Goal: Task Accomplishment & Management: Use online tool/utility

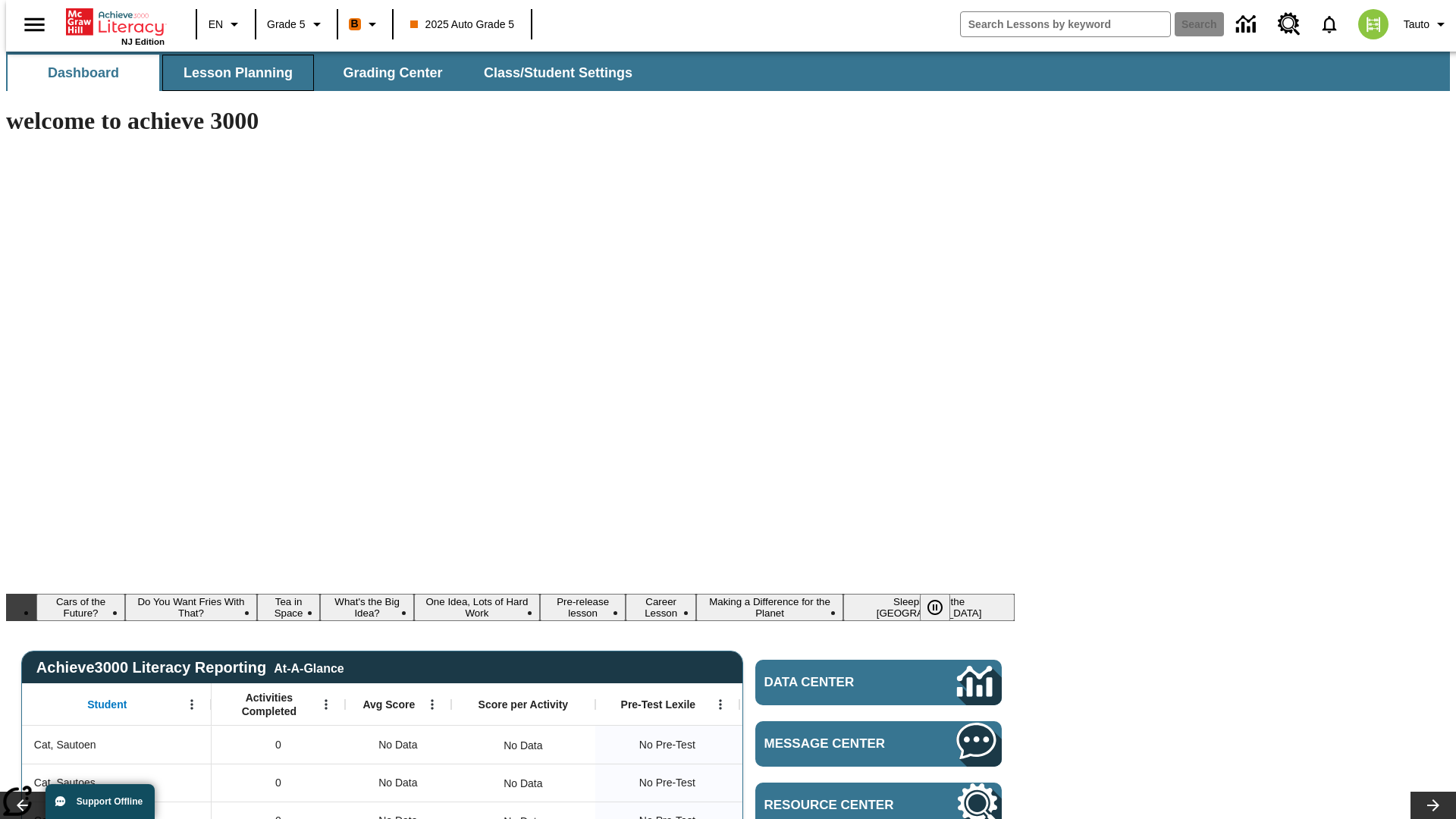
click at [232, 73] on span "Lesson Planning" at bounding box center [238, 73] width 110 height 18
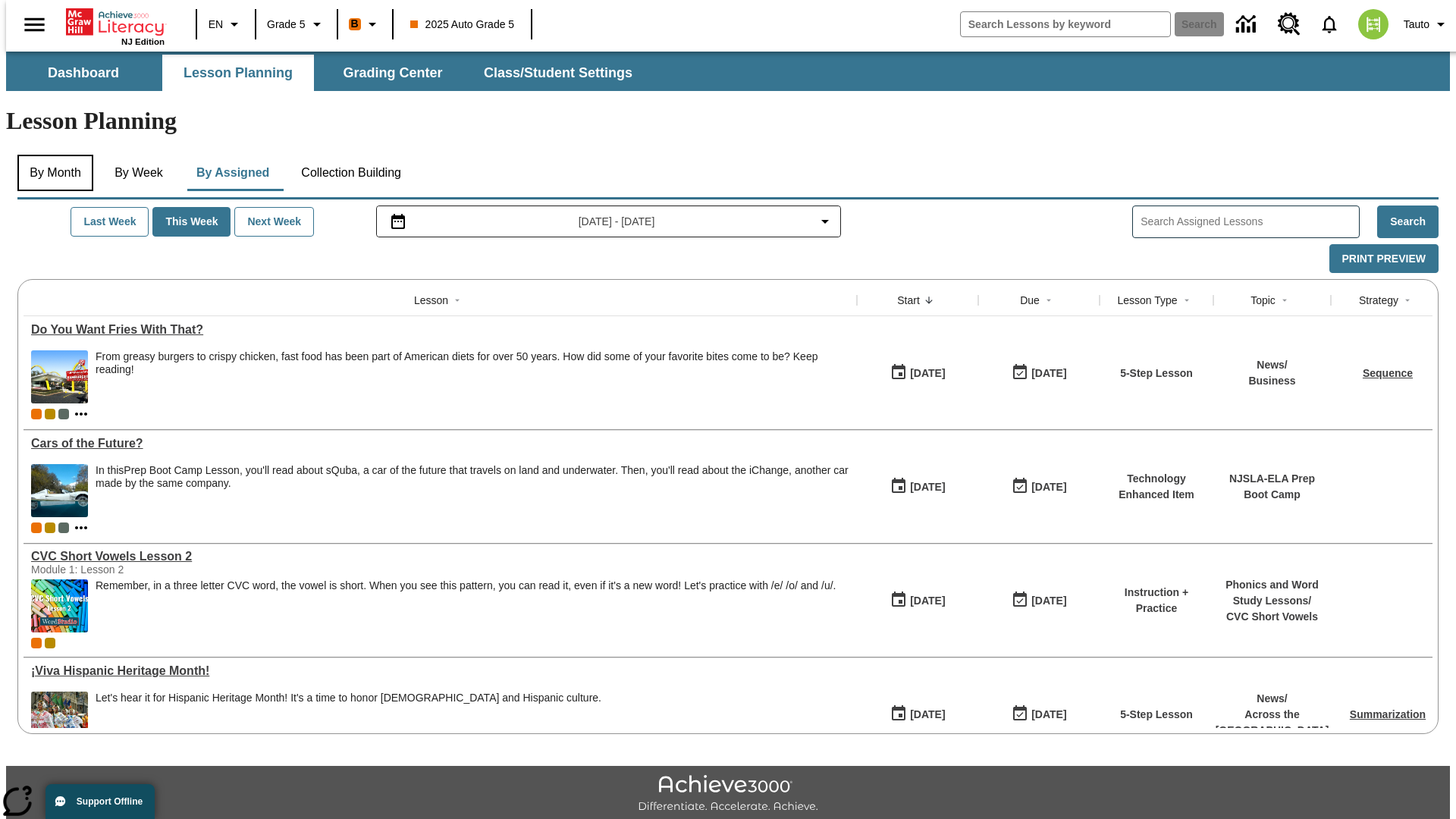
click at [51, 155] on button "By Month" at bounding box center [56, 173] width 76 height 37
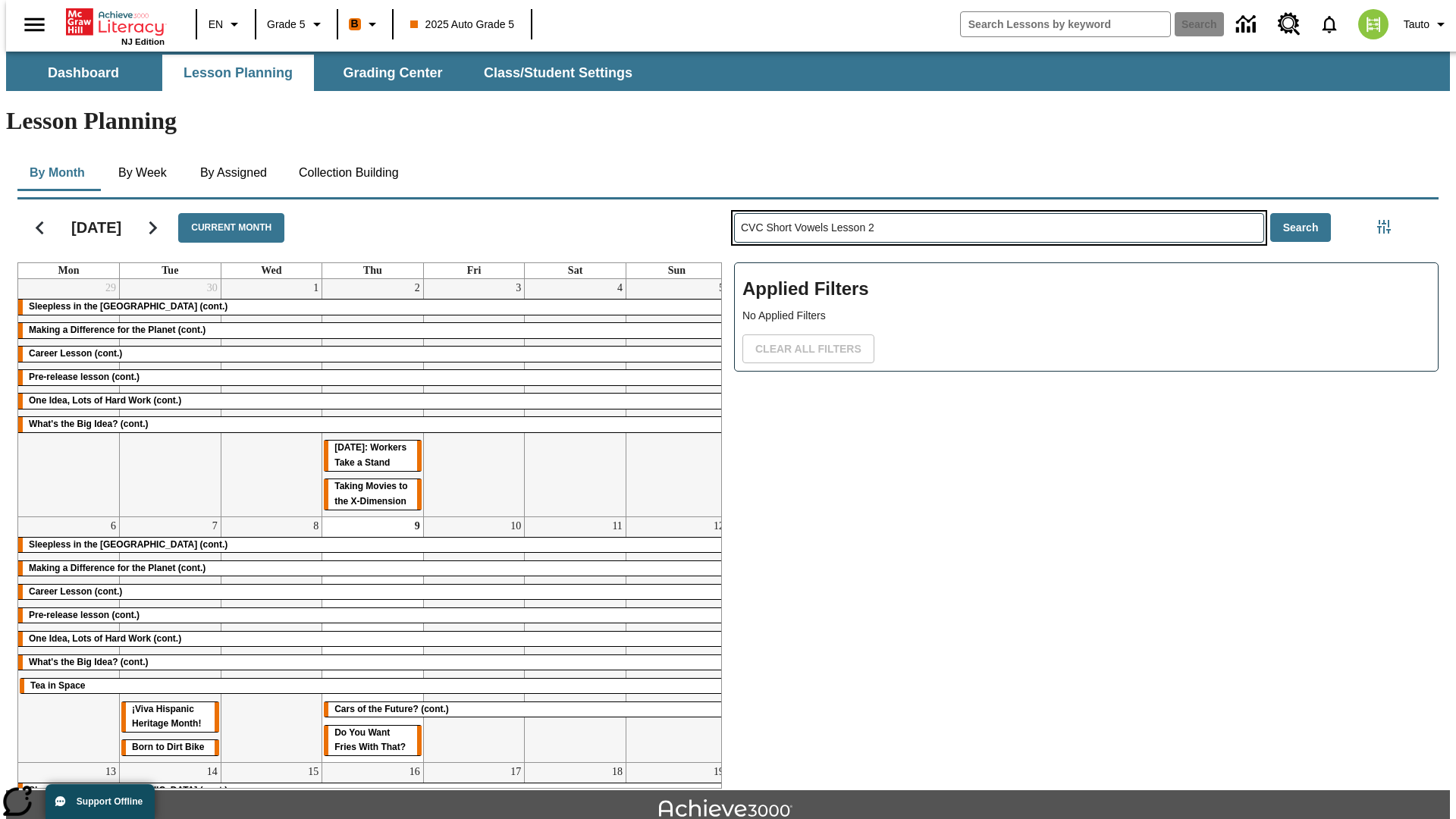
type input "CVC Short Vowels Lesson 2"
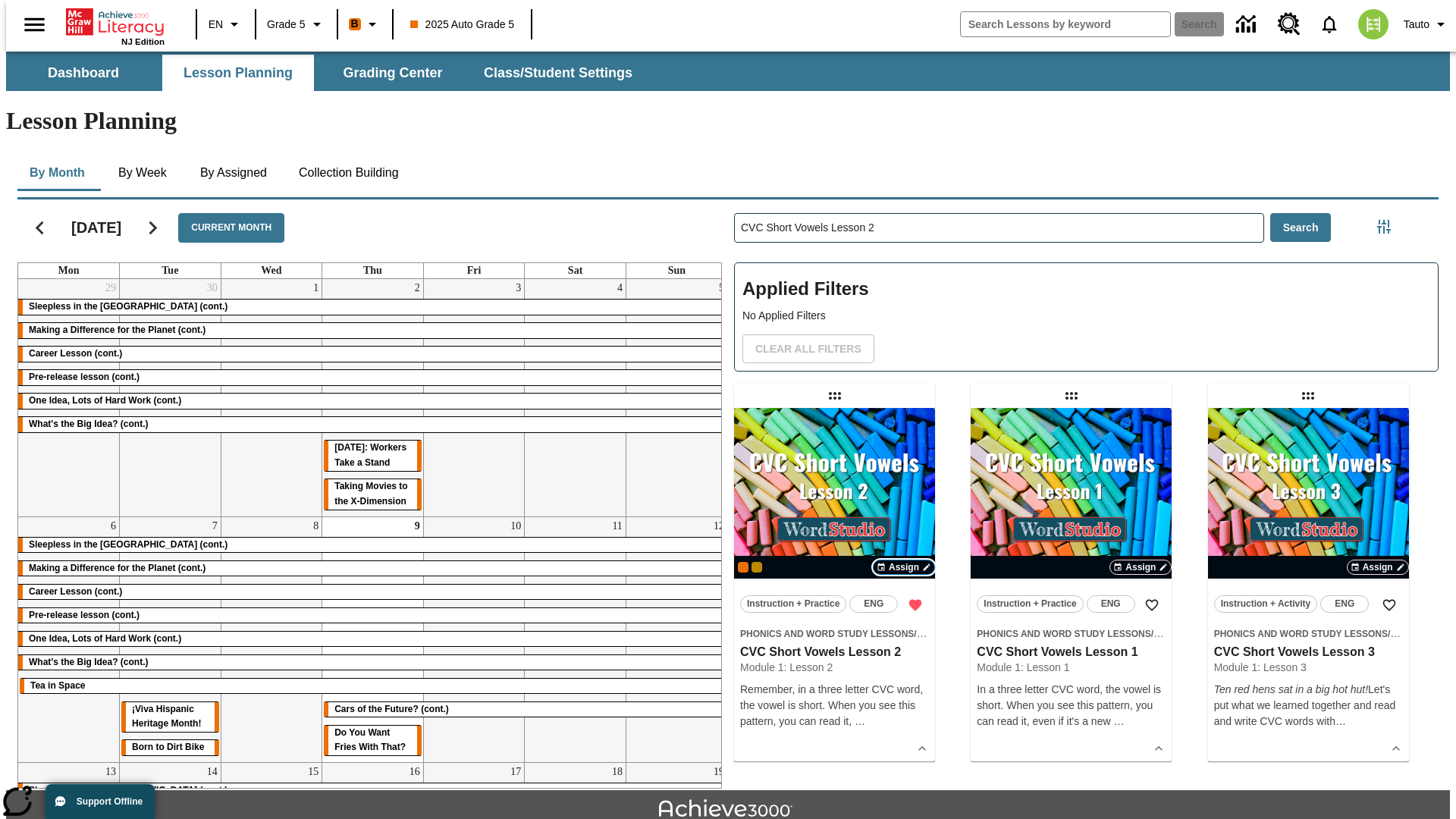
click at [904, 561] on span "Assign" at bounding box center [904, 568] width 30 height 14
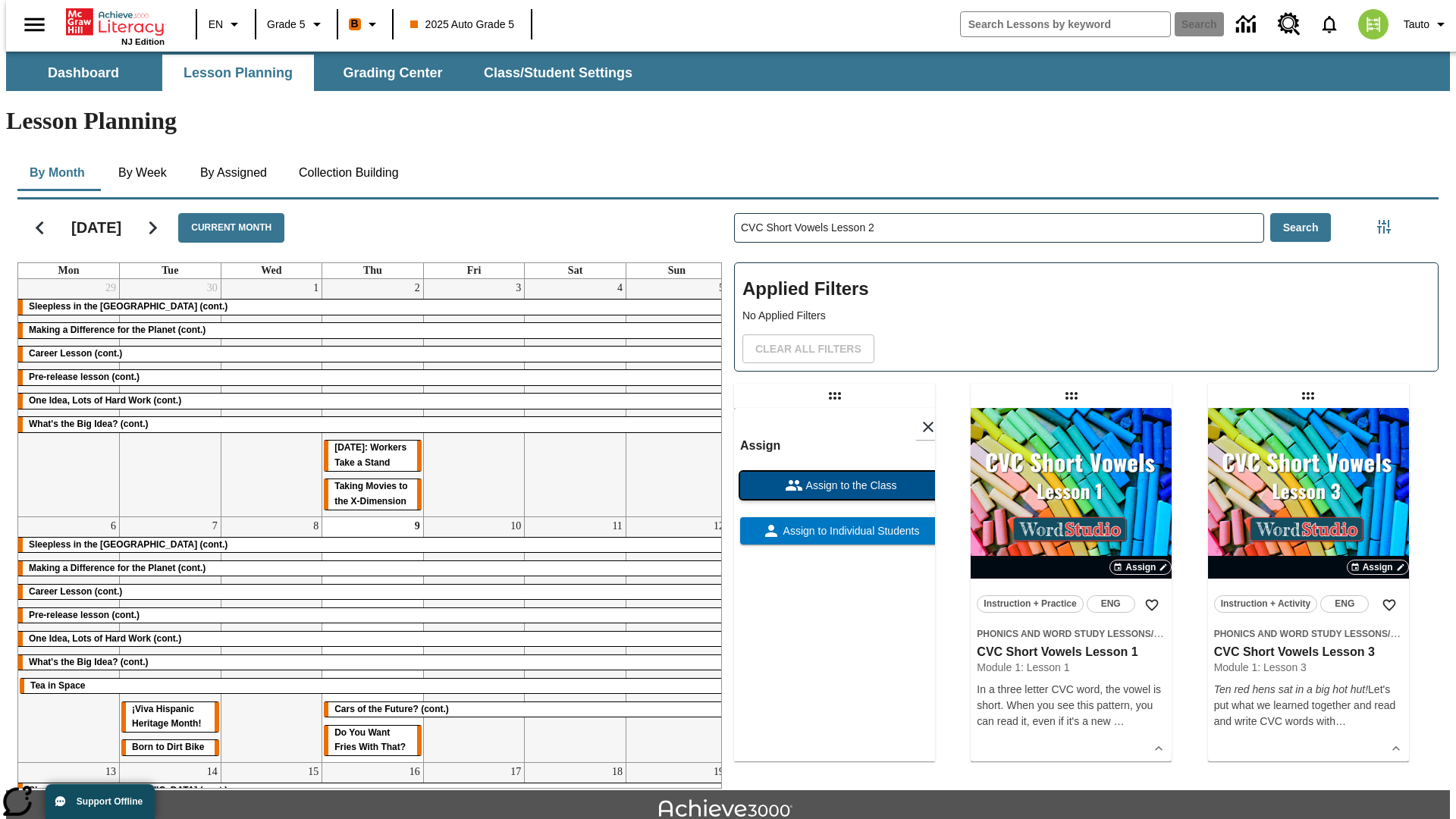
click at [834, 478] on span "Assign to the Class" at bounding box center [850, 486] width 94 height 16
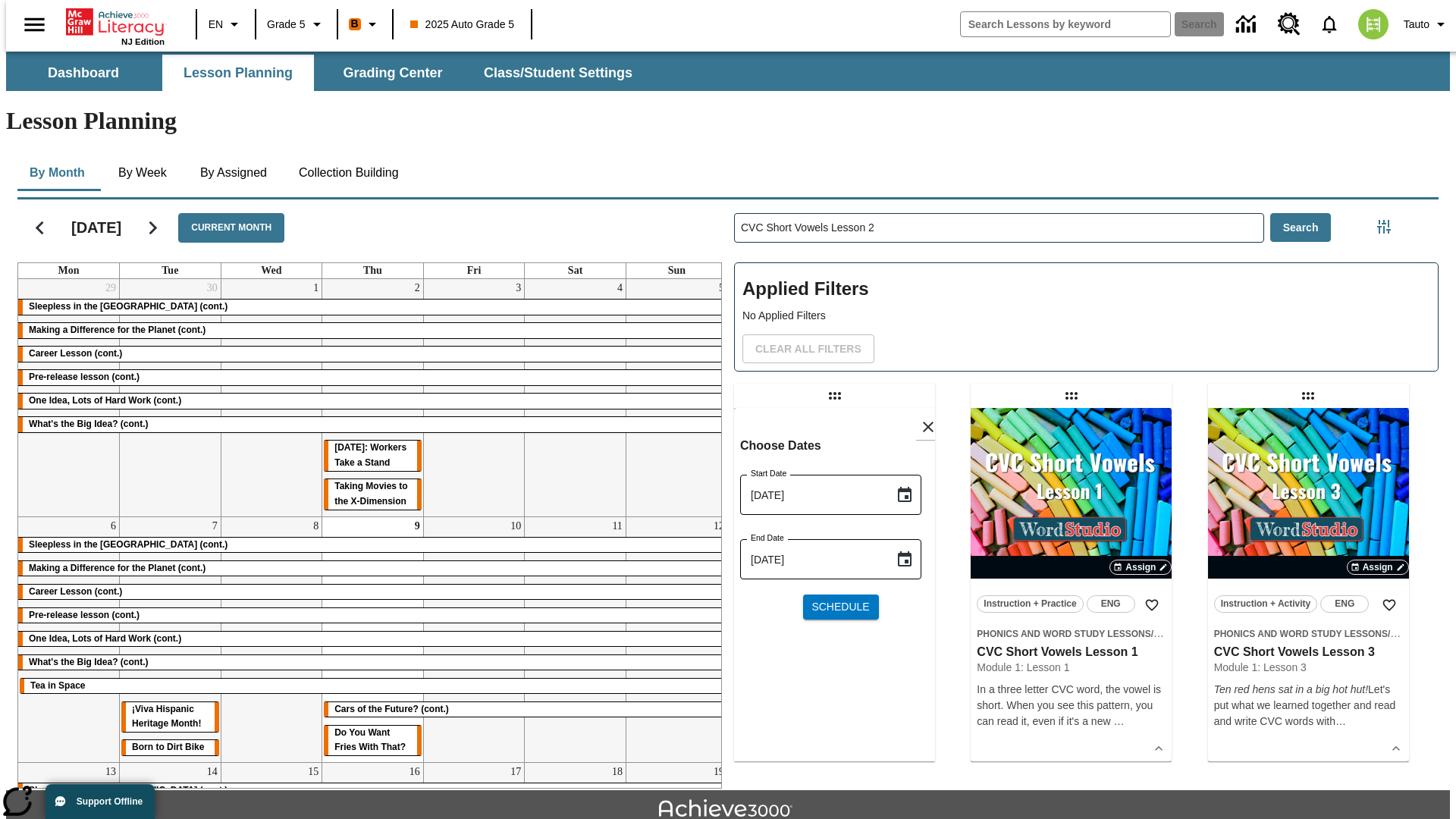
scroll to position [33, 0]
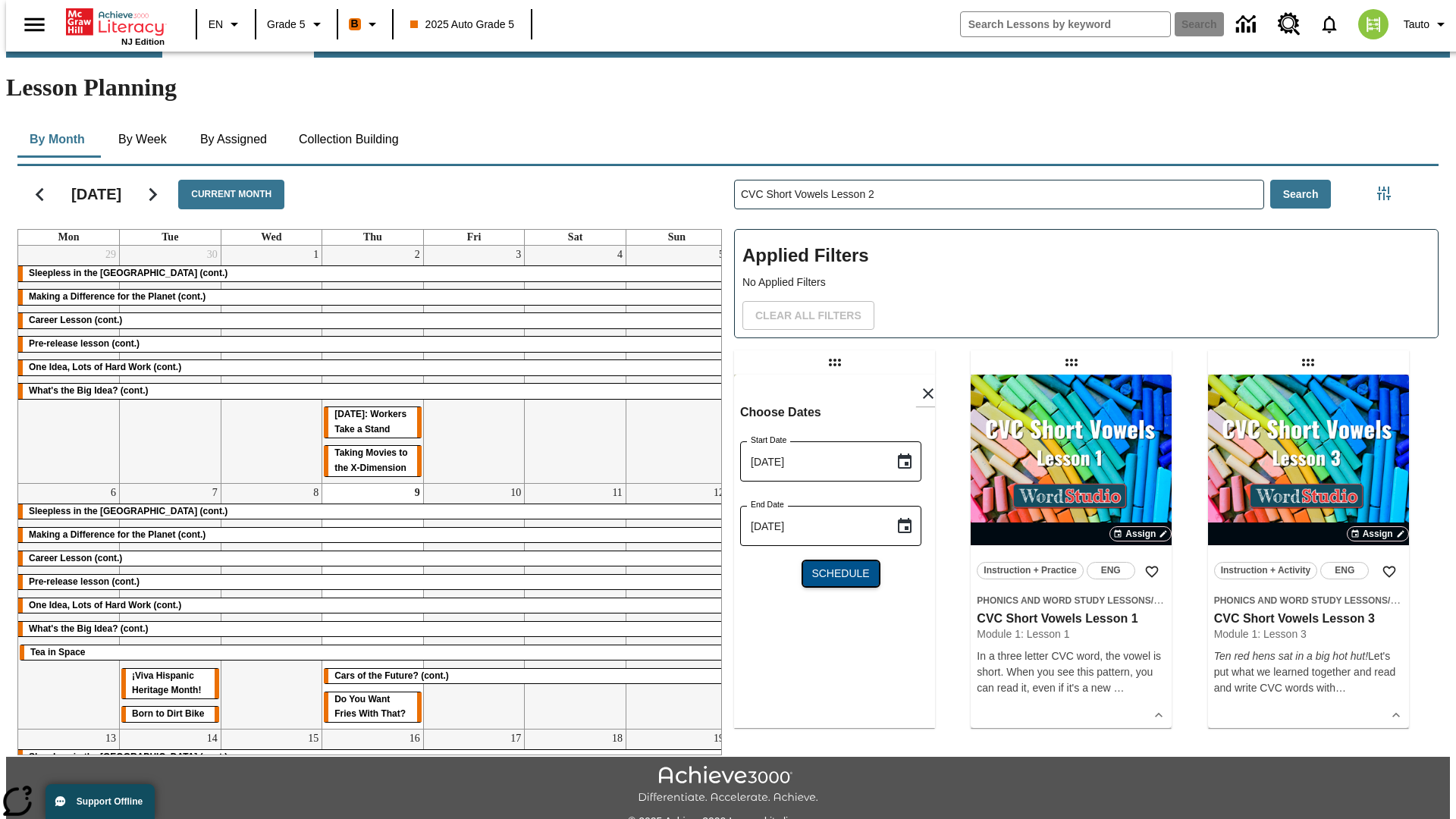
click at [834, 566] on span "Schedule" at bounding box center [840, 573] width 58 height 16
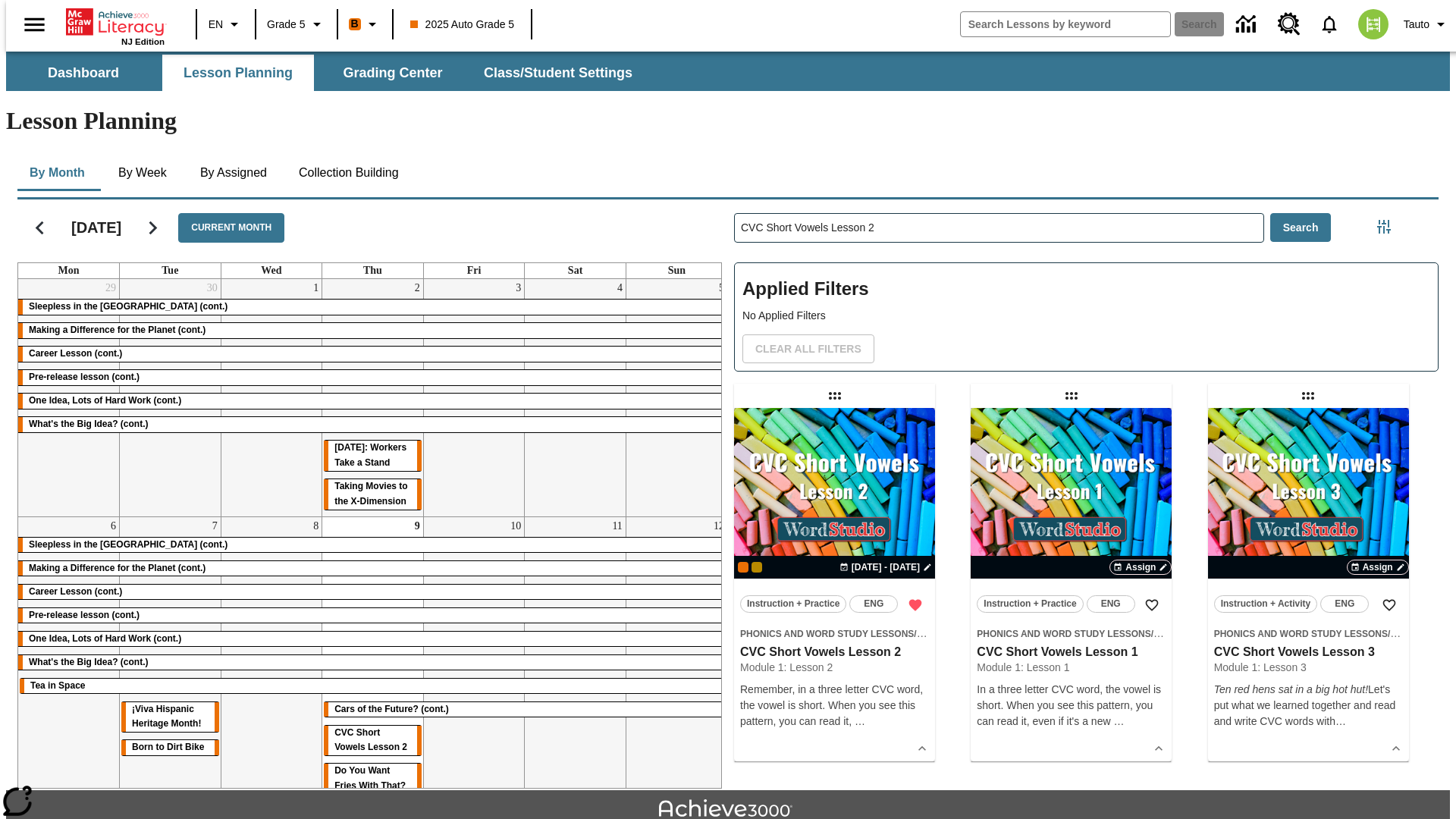
scroll to position [33, 0]
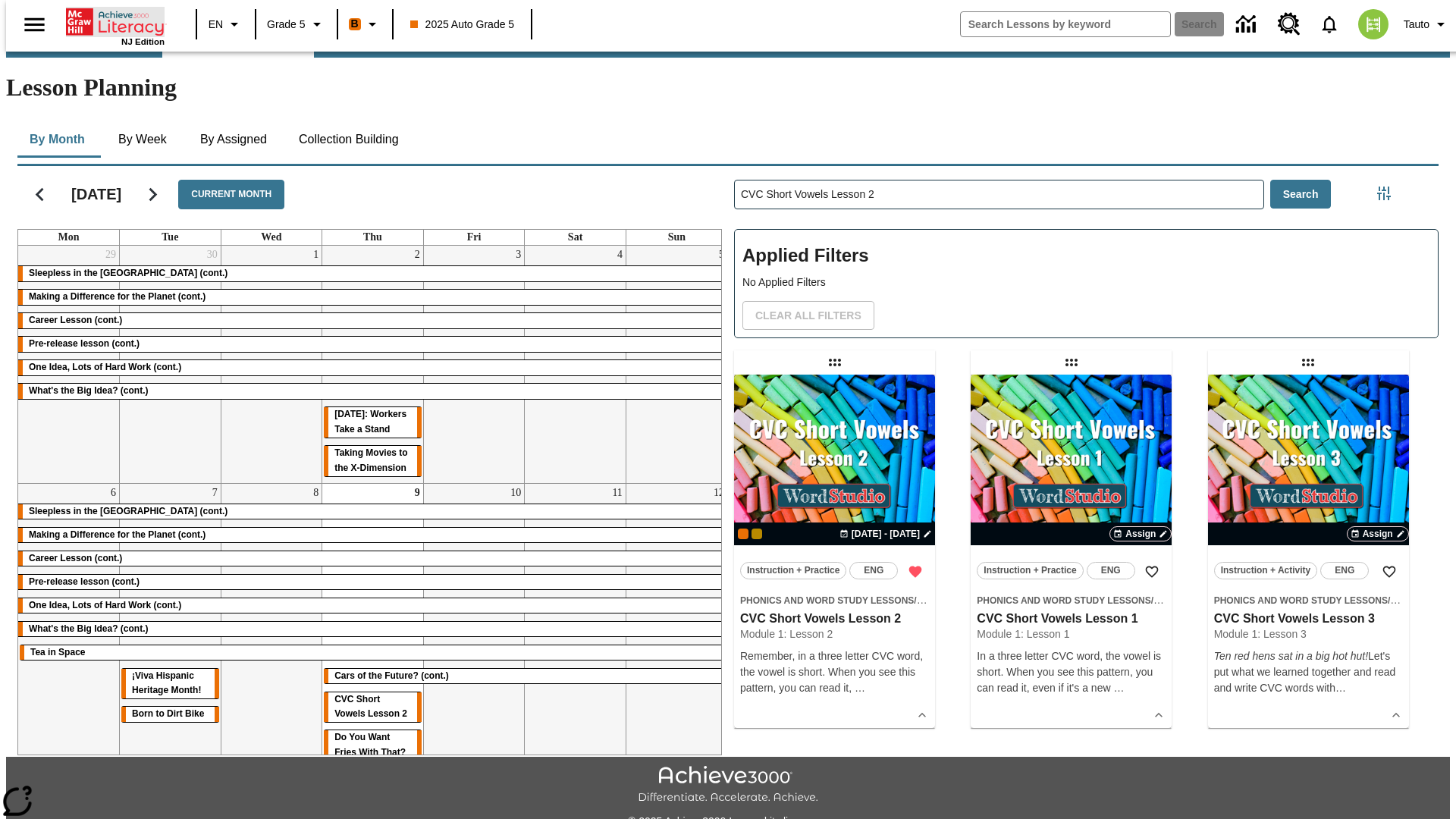
click at [110, 21] on icon "Home" at bounding box center [116, 22] width 101 height 30
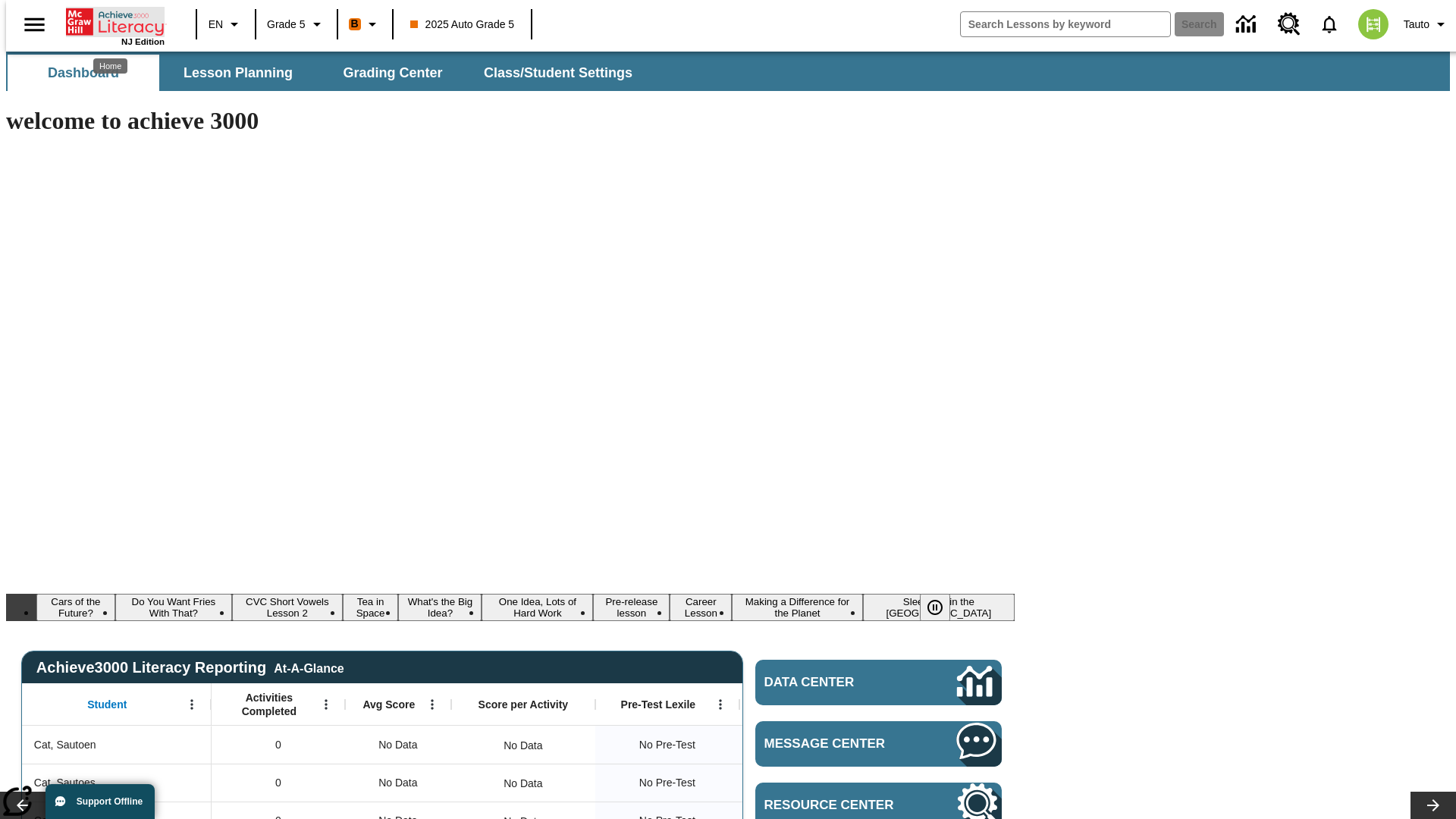
scroll to position [33, 0]
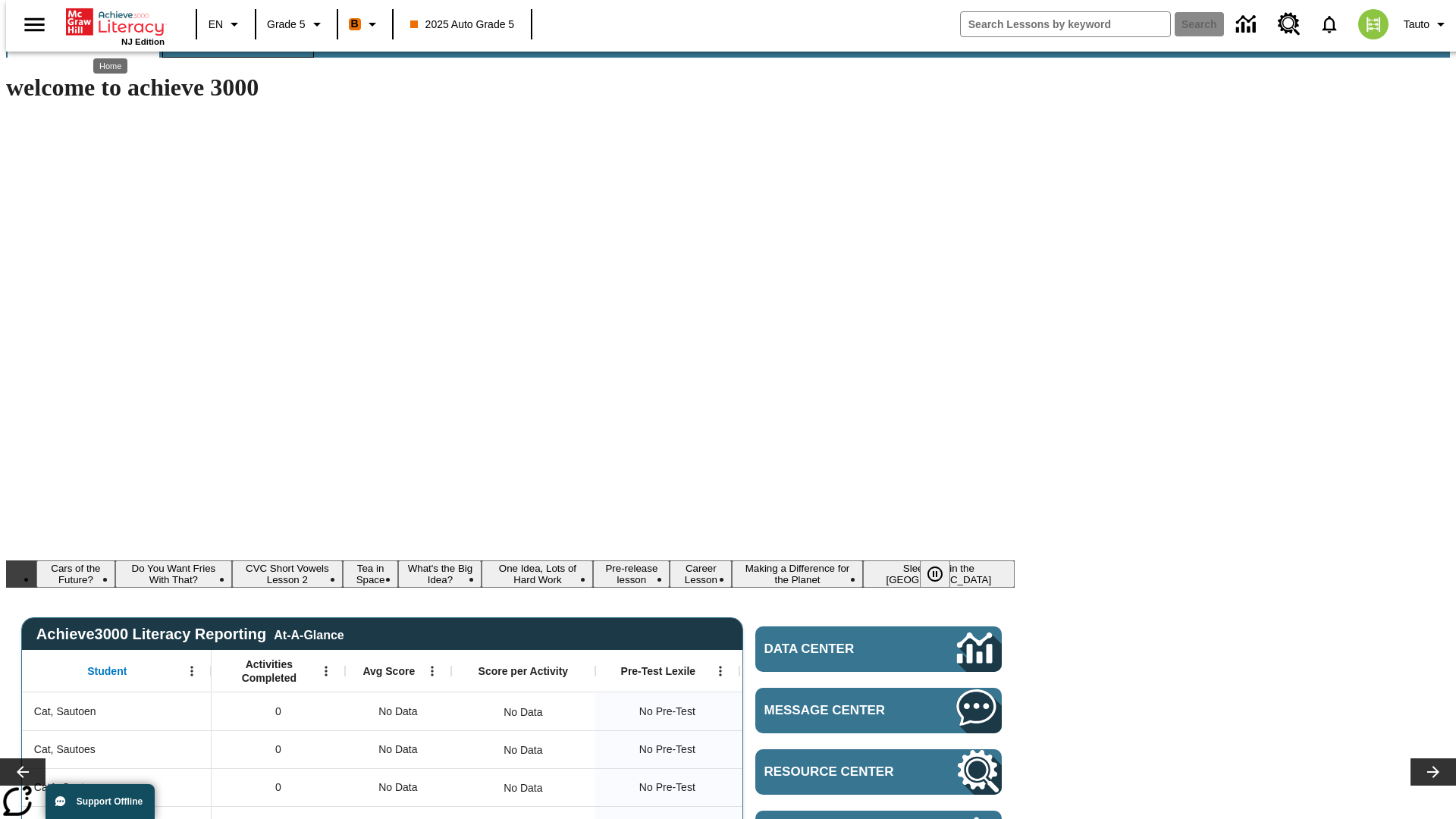
click at [232, 49] on span "Lesson Planning" at bounding box center [238, 40] width 110 height 18
